Goal: Task Accomplishment & Management: Use online tool/utility

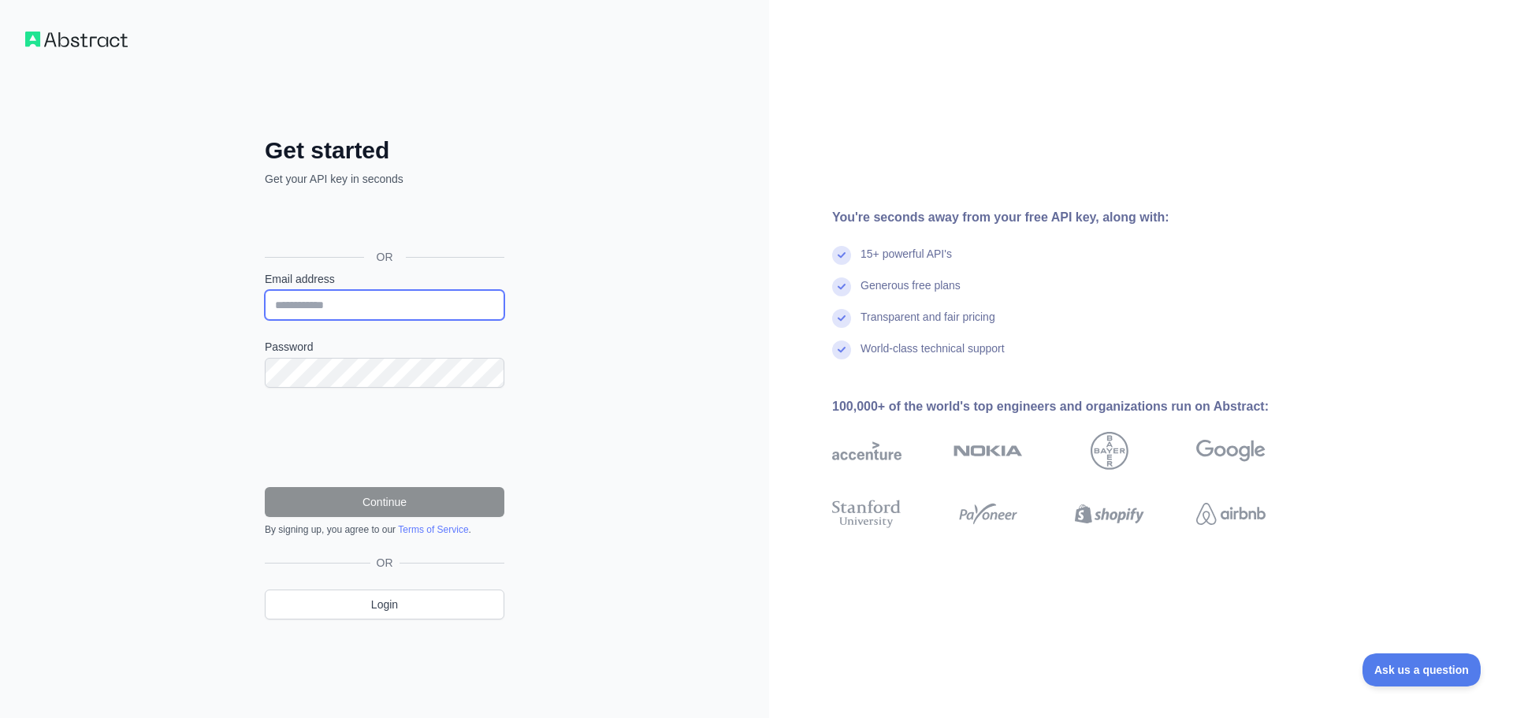
click at [426, 298] on input "Email address" at bounding box center [385, 305] width 240 height 30
click at [651, 385] on div "Get started Get your API key in seconds OR Email address Password Continue By s…" at bounding box center [384, 359] width 769 height 718
click at [391, 321] on form "Email address Password Continue By signing up, you agree to our Terms of Servic…" at bounding box center [385, 403] width 240 height 265
click at [390, 307] on input "Email address" at bounding box center [385, 305] width 240 height 30
type input "**********"
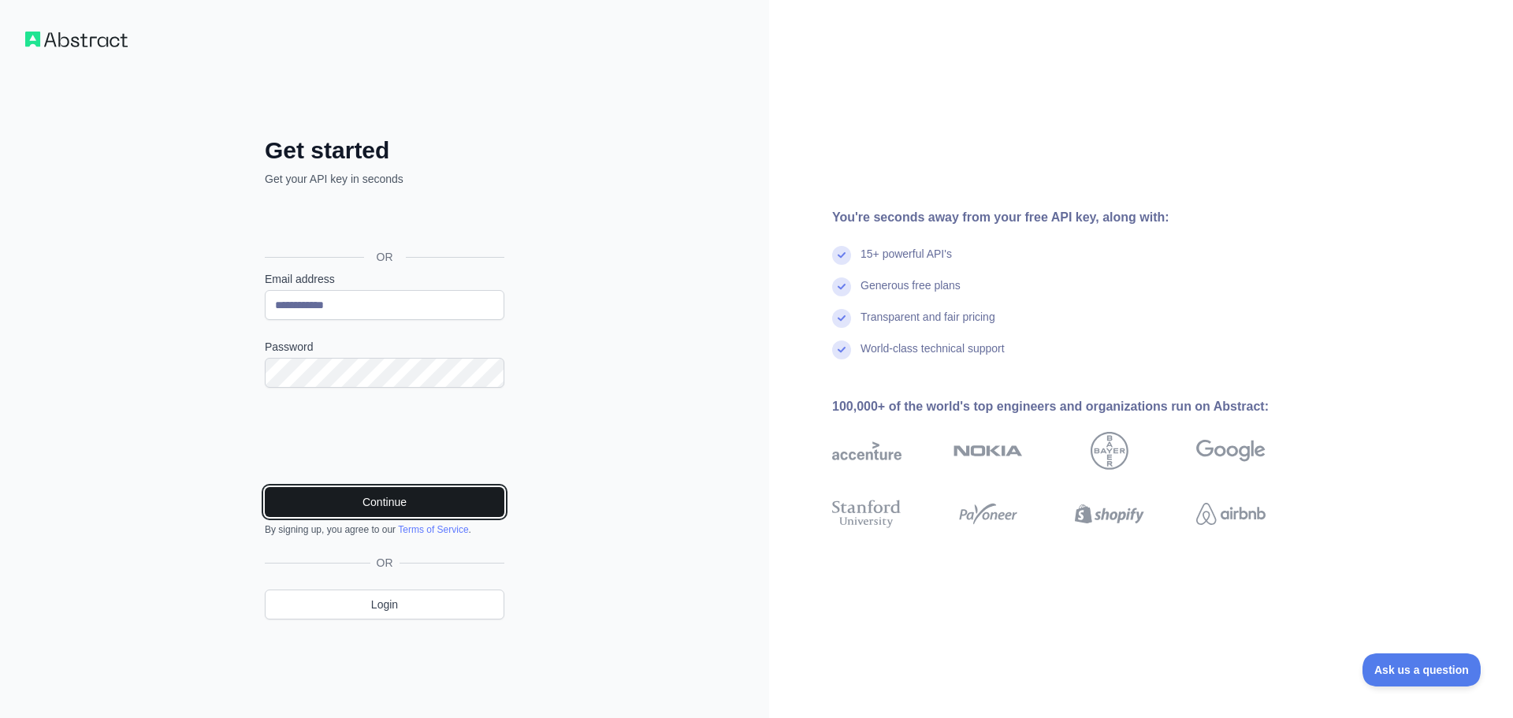
click at [438, 506] on button "Continue" at bounding box center [385, 502] width 240 height 30
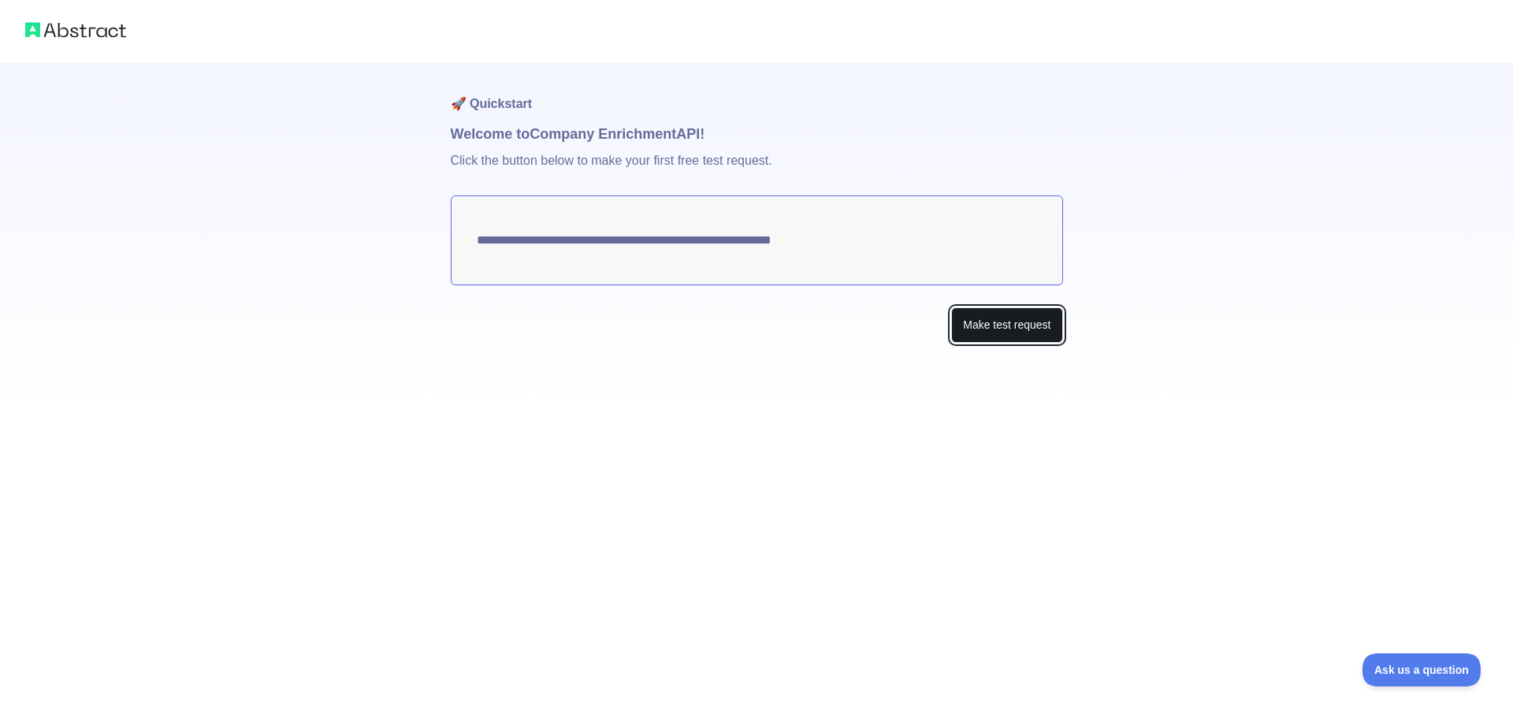
click at [973, 319] on button "Make test request" at bounding box center [1006, 324] width 111 height 35
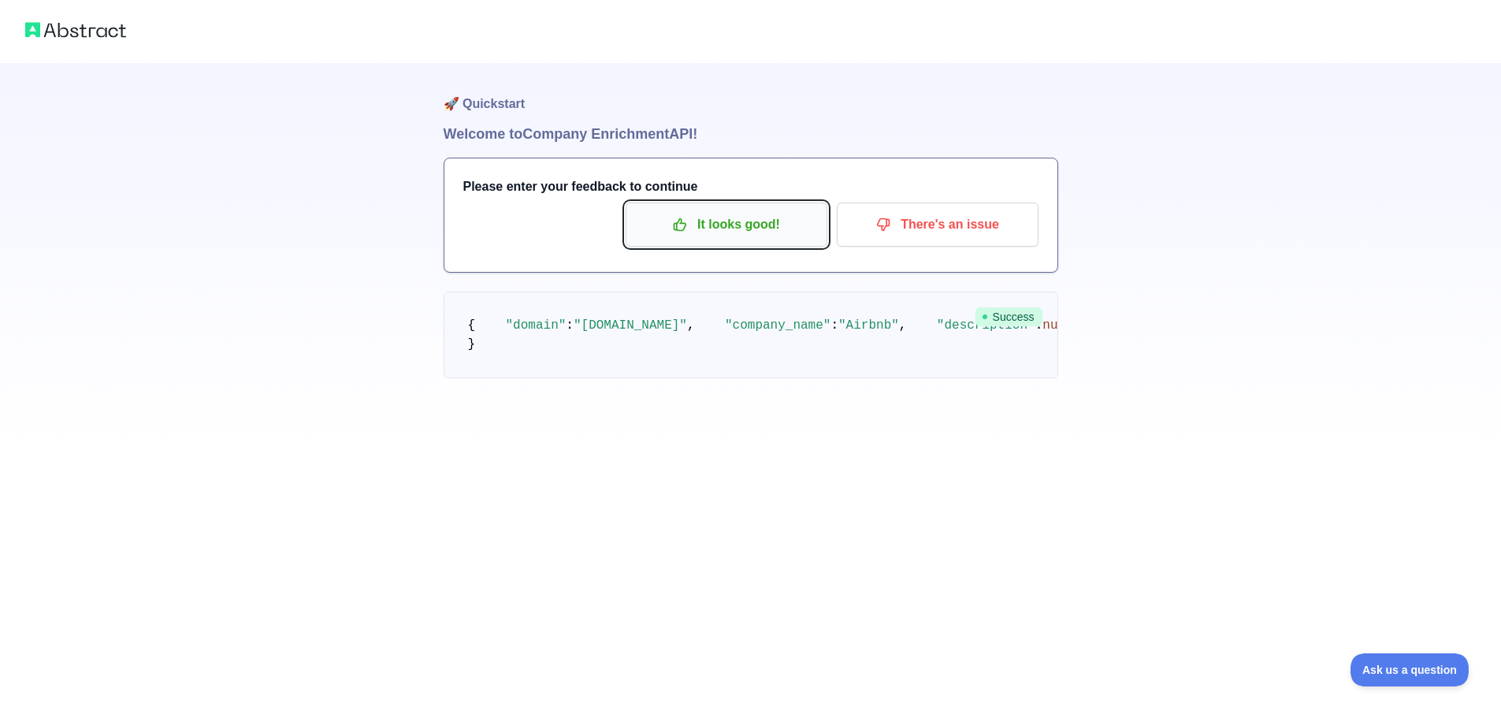
click at [666, 224] on p "It looks good!" at bounding box center [726, 224] width 178 height 27
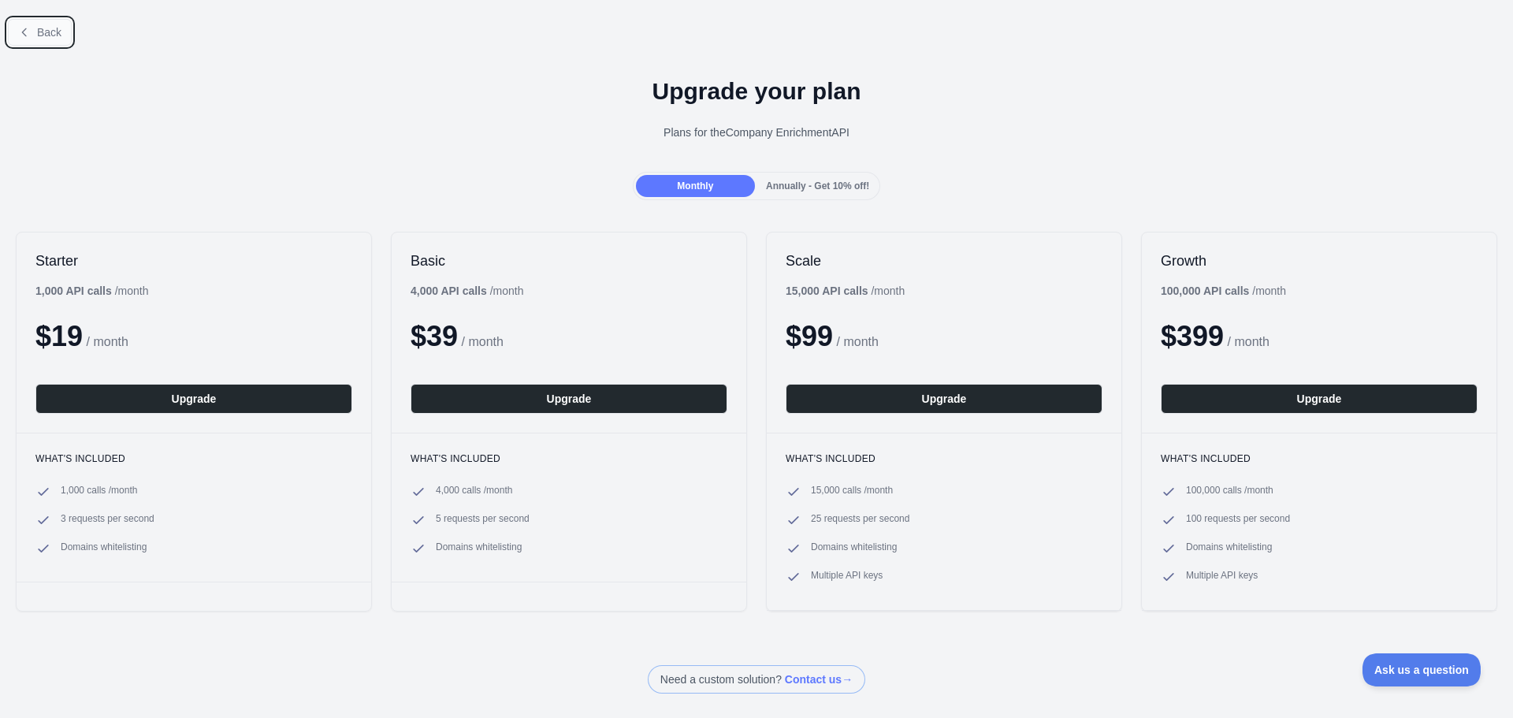
click at [55, 38] on span "Back" at bounding box center [49, 32] width 24 height 13
